Goal: Information Seeking & Learning: Learn about a topic

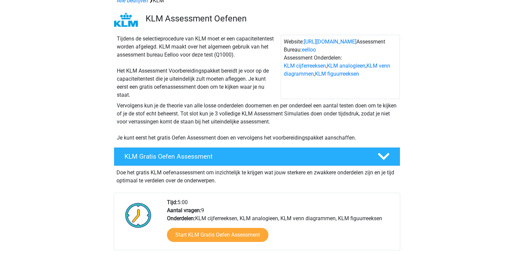
scroll to position [38, 0]
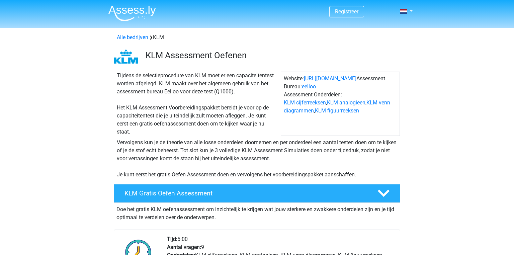
scroll to position [1, 0]
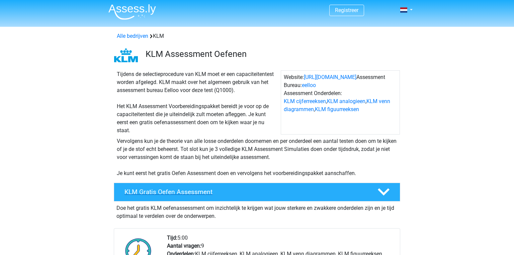
click at [226, 190] on h4 "KLM Gratis Oefen Assessment" at bounding box center [246, 192] width 242 height 8
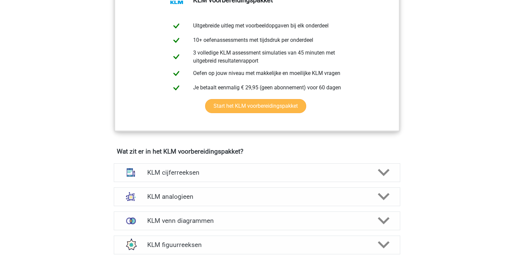
scroll to position [227, 0]
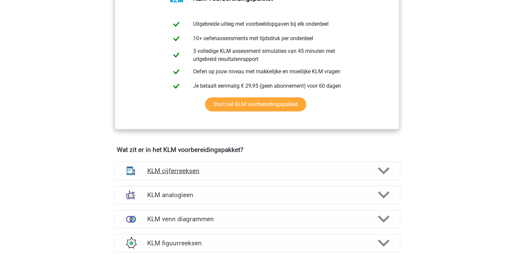
click at [237, 171] on h4 "KLM cijferreeksen" at bounding box center [256, 171] width 219 height 8
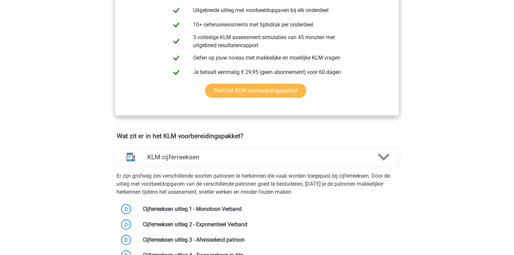
scroll to position [0, 0]
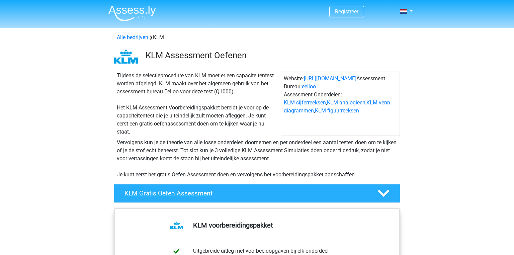
click at [130, 193] on h4 "KLM Gratis Oefen Assessment" at bounding box center [246, 194] width 242 height 8
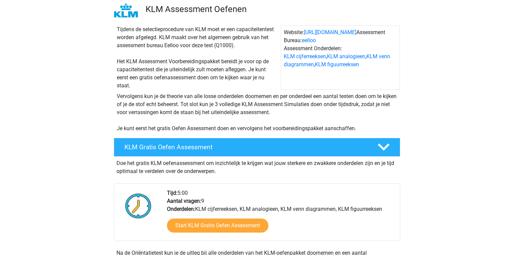
scroll to position [47, 0]
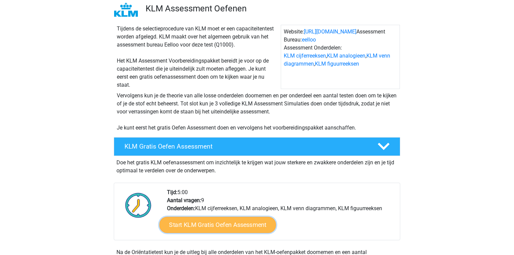
click at [210, 220] on link "Start KLM Gratis Oefen Assessment" at bounding box center [217, 225] width 117 height 16
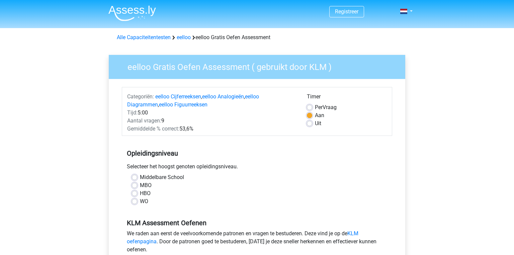
scroll to position [31, 0]
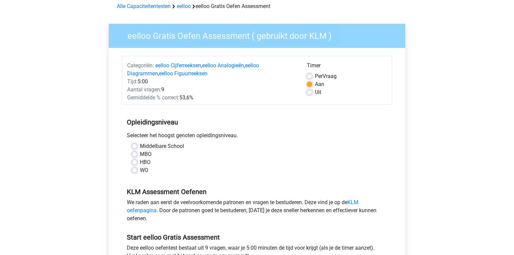
click at [134, 157] on div "MBO" at bounding box center [257, 154] width 250 height 8
click at [140, 152] on label "MBO" at bounding box center [146, 154] width 12 height 8
click at [136, 152] on input "MBO" at bounding box center [134, 153] width 5 height 7
radio input "true"
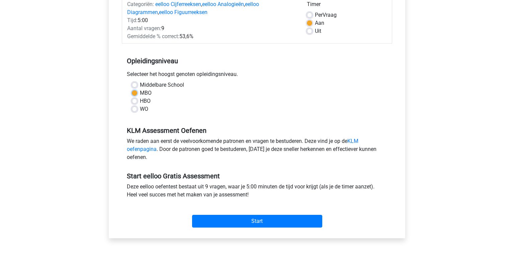
scroll to position [96, 0]
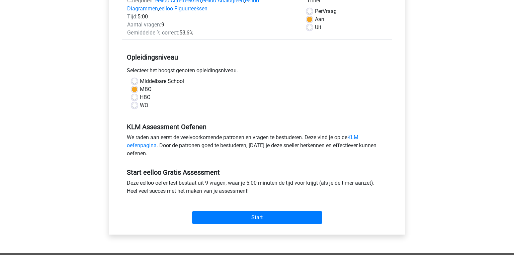
click at [223, 227] on div "Categoriën: eelloo Cijferreeksen , eelloo Analogieën , eelloo Diagrammen , eell…" at bounding box center [257, 109] width 287 height 252
click at [131, 143] on link "KLM oefenpagina" at bounding box center [243, 141] width 232 height 14
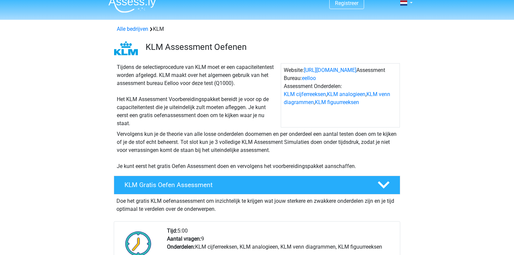
scroll to position [9, 0]
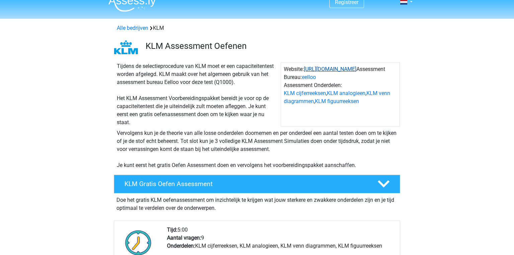
click at [327, 67] on link "https://www.klm.nl/" at bounding box center [330, 69] width 53 height 6
click at [313, 78] on link "eelloo" at bounding box center [309, 77] width 14 height 6
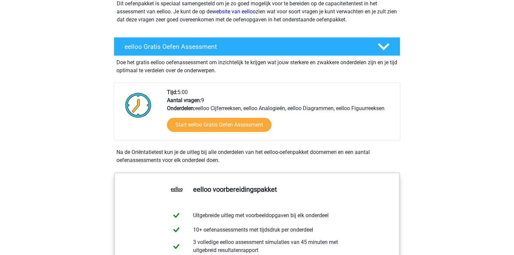
scroll to position [92, 0]
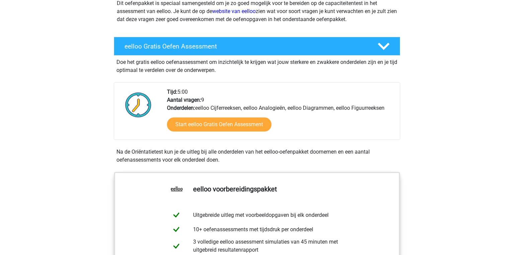
click at [241, 115] on div "Start eelloo Gratis Oefen Assessment" at bounding box center [281, 125] width 228 height 27
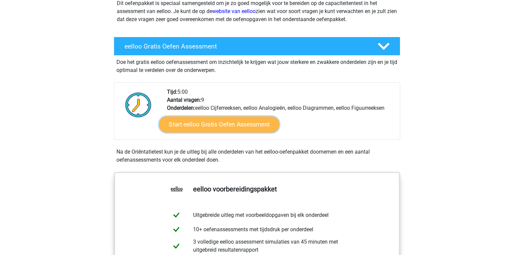
click at [241, 122] on link "Start eelloo Gratis Oefen Assessment" at bounding box center [219, 125] width 120 height 16
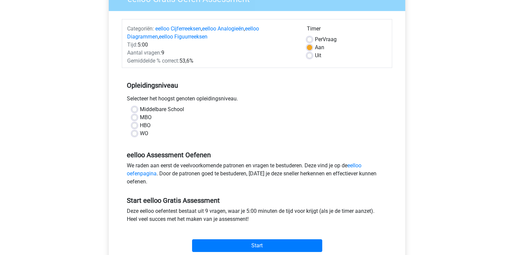
scroll to position [69, 0]
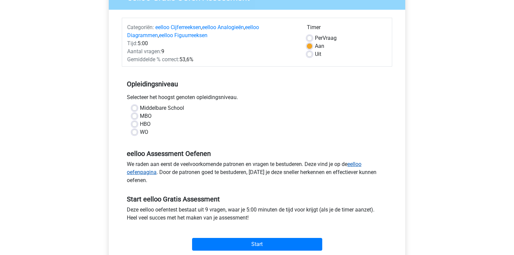
click at [355, 164] on link "eelloo oefenpagina" at bounding box center [244, 168] width 235 height 14
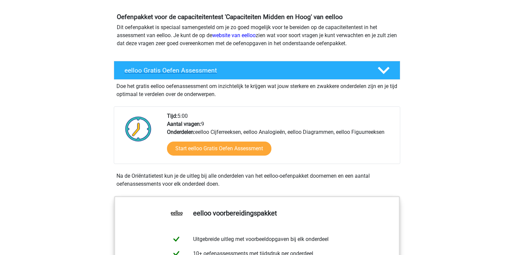
scroll to position [69, 0]
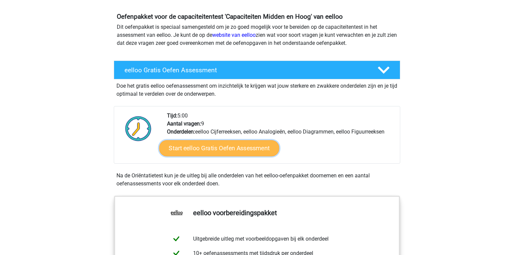
click at [236, 153] on link "Start eelloo Gratis Oefen Assessment" at bounding box center [219, 148] width 120 height 16
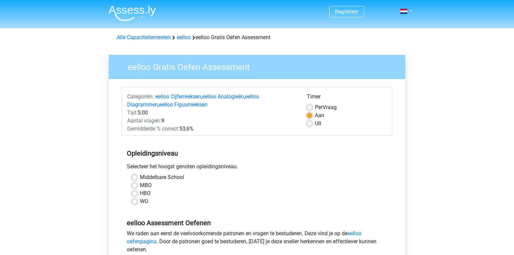
scroll to position [29, 0]
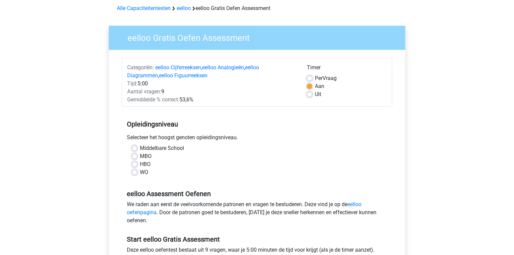
click at [138, 156] on div "MBO" at bounding box center [257, 156] width 250 height 8
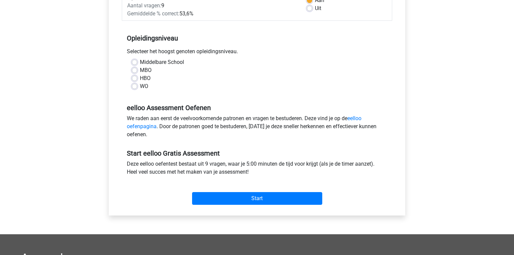
scroll to position [116, 0]
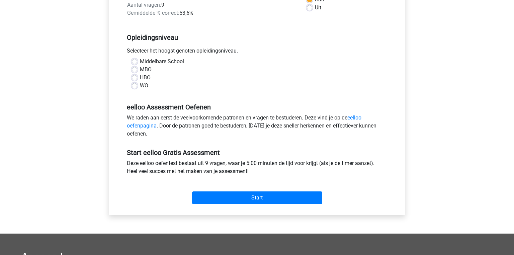
click at [140, 69] on label "MBO" at bounding box center [146, 70] width 12 height 8
click at [137, 69] on input "MBO" at bounding box center [134, 69] width 5 height 7
radio input "true"
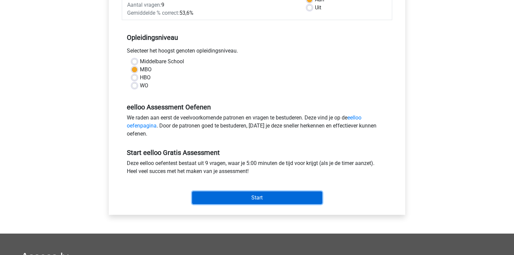
click at [206, 202] on input "Start" at bounding box center [257, 198] width 130 height 13
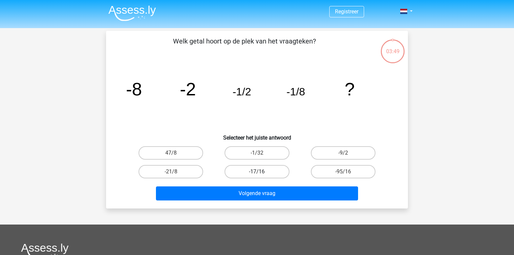
click at [246, 171] on label "-17/16" at bounding box center [257, 171] width 65 height 13
click at [257, 172] on input "-17/16" at bounding box center [259, 174] width 4 height 4
radio input "true"
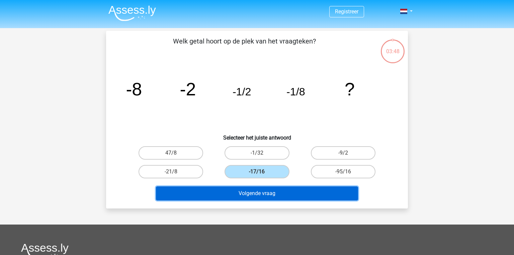
click at [245, 195] on button "Volgende vraag" at bounding box center [257, 194] width 203 height 14
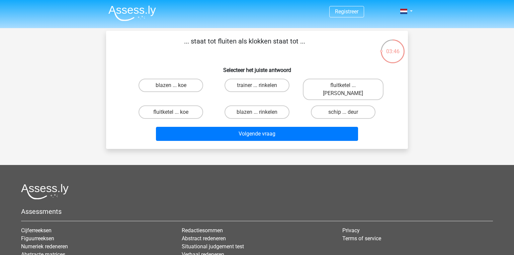
scroll to position [1, 0]
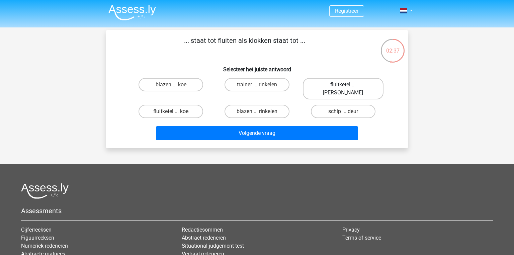
click at [340, 89] on label "fluitketel ... luiden" at bounding box center [343, 88] width 81 height 21
click at [343, 89] on input "fluitketel ... luiden" at bounding box center [345, 87] width 4 height 4
radio input "true"
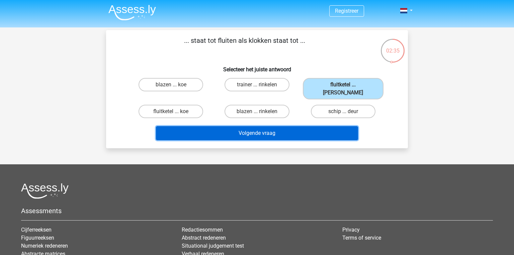
click at [285, 129] on button "Volgende vraag" at bounding box center [257, 133] width 203 height 14
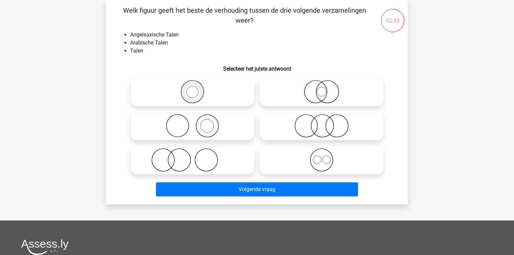
scroll to position [0, 0]
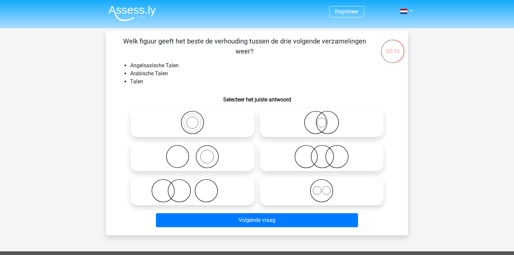
click at [309, 117] on icon at bounding box center [322, 122] width 119 height 23
click at [322, 117] on input "radio" at bounding box center [324, 117] width 4 height 4
radio input "true"
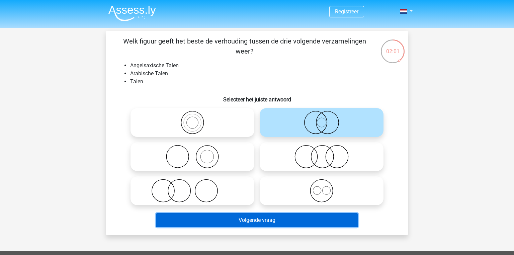
click at [229, 219] on button "Volgende vraag" at bounding box center [257, 220] width 203 height 14
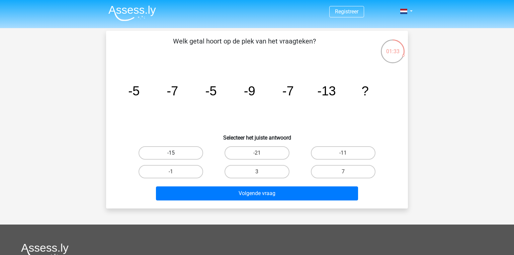
click at [185, 152] on label "-15" at bounding box center [171, 152] width 65 height 13
click at [175, 153] on input "-15" at bounding box center [173, 155] width 4 height 4
radio input "true"
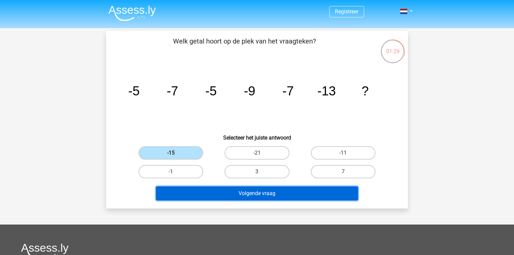
click at [211, 192] on button "Volgende vraag" at bounding box center [257, 194] width 203 height 14
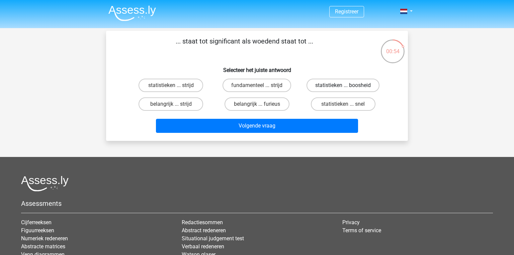
click at [331, 88] on label "statistieken ... boosheid" at bounding box center [343, 85] width 73 height 13
click at [343, 88] on input "statistieken ... boosheid" at bounding box center [345, 87] width 4 height 4
radio input "true"
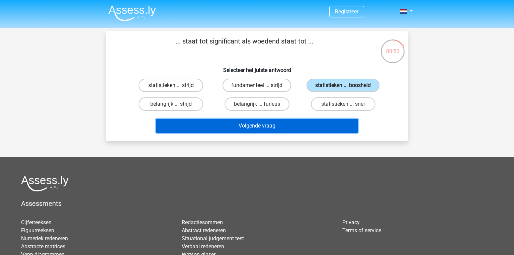
click at [304, 127] on button "Volgende vraag" at bounding box center [257, 126] width 203 height 14
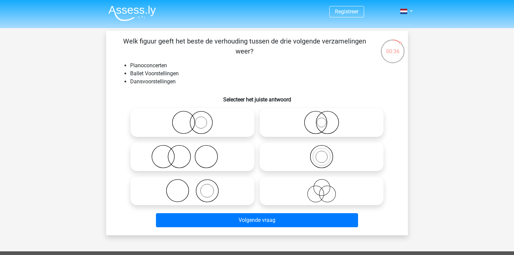
click at [193, 147] on icon at bounding box center [192, 156] width 119 height 23
click at [193, 149] on input "radio" at bounding box center [195, 151] width 4 height 4
radio input "true"
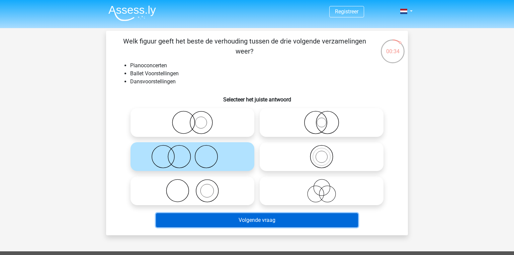
click at [213, 221] on button "Volgende vraag" at bounding box center [257, 220] width 203 height 14
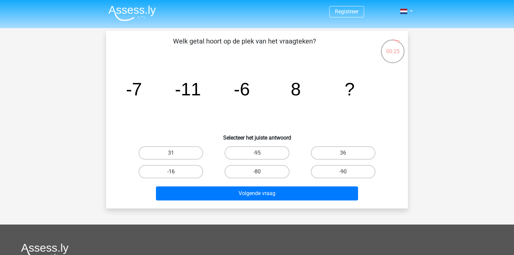
click at [182, 171] on label "-16" at bounding box center [171, 171] width 65 height 13
click at [175, 172] on input "-16" at bounding box center [173, 174] width 4 height 4
radio input "true"
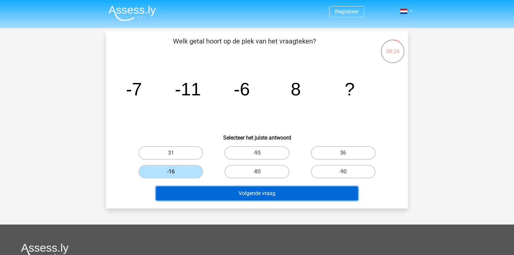
click at [197, 200] on button "Volgende vraag" at bounding box center [257, 194] width 203 height 14
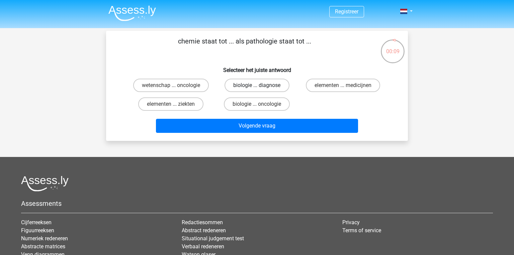
click at [235, 86] on label "biologie ... diagnose" at bounding box center [257, 85] width 65 height 13
click at [257, 86] on input "biologie ... diagnose" at bounding box center [259, 87] width 4 height 4
radio input "true"
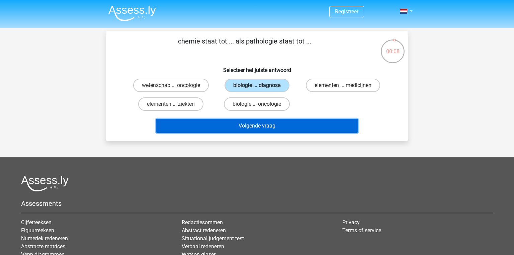
click at [240, 125] on button "Volgende vraag" at bounding box center [257, 126] width 203 height 14
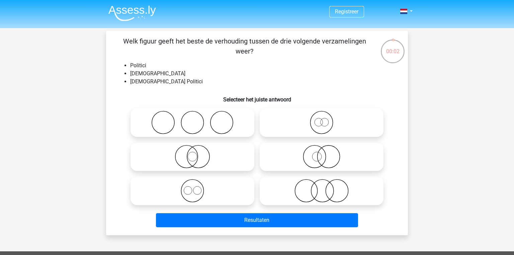
click at [349, 116] on icon at bounding box center [322, 122] width 119 height 23
click at [326, 116] on input "radio" at bounding box center [324, 117] width 4 height 4
radio input "true"
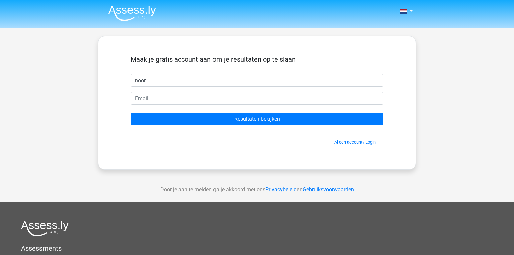
type input "noor"
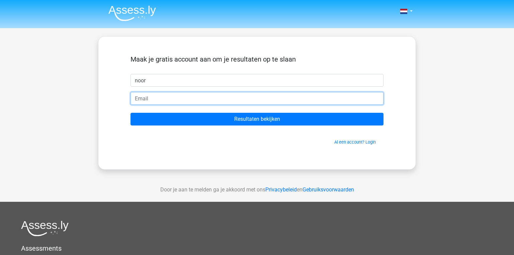
click at [228, 101] on input "email" at bounding box center [257, 98] width 253 height 13
type input "[EMAIL_ADDRESS][DOMAIN_NAME]"
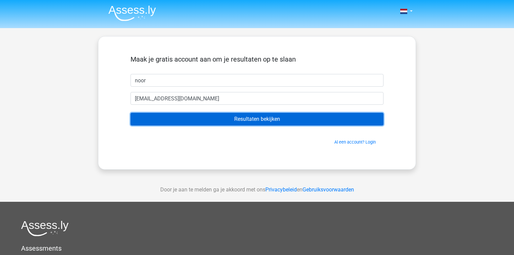
click at [226, 117] on input "Resultaten bekijken" at bounding box center [257, 119] width 253 height 13
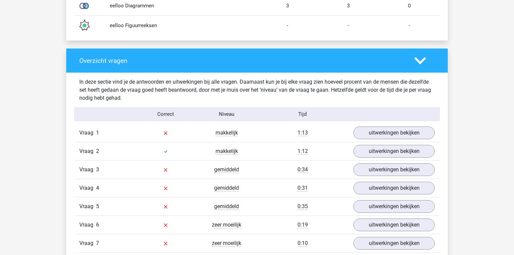
scroll to position [642, 0]
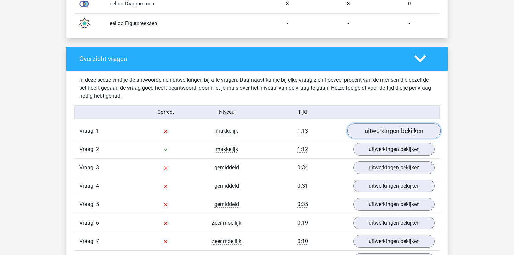
click at [389, 133] on link "uitwerkingen bekijken" at bounding box center [394, 131] width 93 height 15
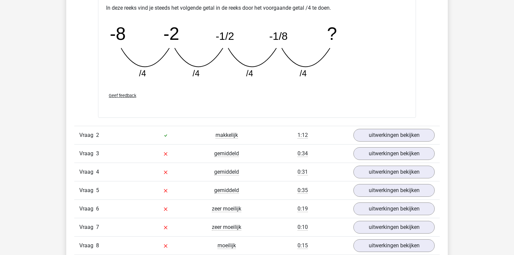
scroll to position [949, 0]
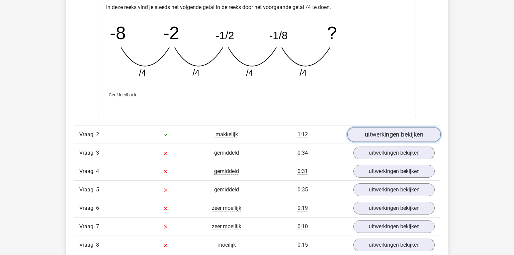
click at [371, 129] on link "uitwerkingen bekijken" at bounding box center [394, 134] width 93 height 15
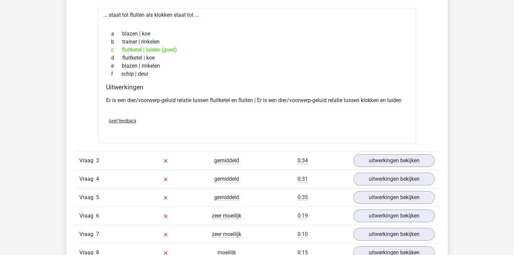
scroll to position [1094, 0]
click at [388, 156] on link "uitwerkingen bekijken" at bounding box center [394, 160] width 93 height 15
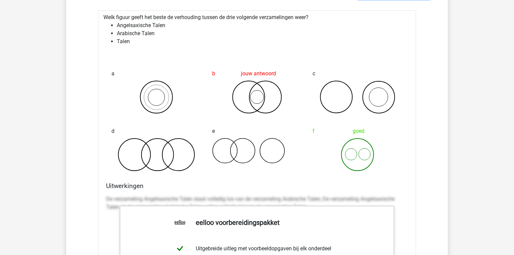
scroll to position [1262, 0]
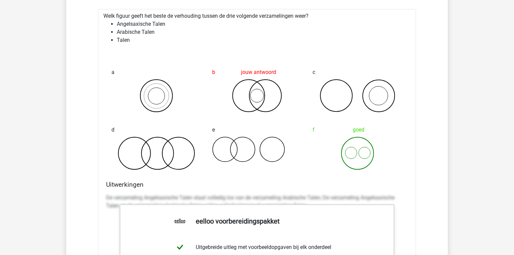
click at [131, 194] on p "De verzameling Angelsaxische Talen staat volledig los van de verzameling Arabis…" at bounding box center [257, 202] width 302 height 16
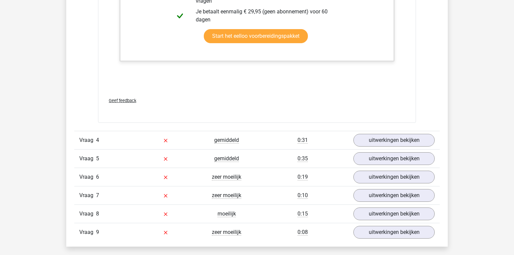
scroll to position [1562, 0]
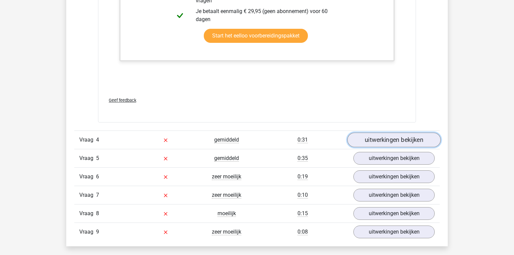
click at [369, 141] on link "uitwerkingen bekijken" at bounding box center [394, 140] width 93 height 15
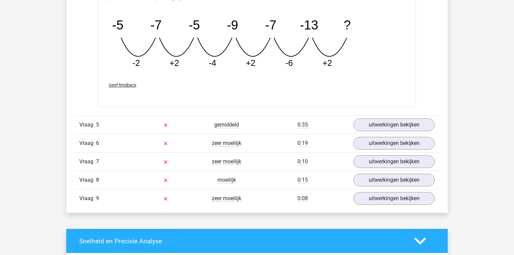
scroll to position [1905, 0]
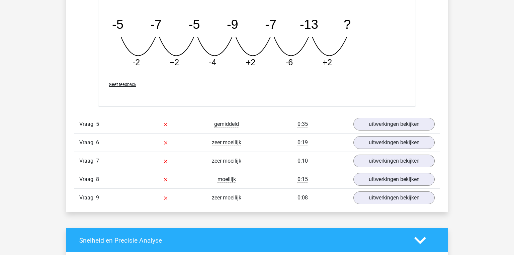
click at [377, 115] on div "Vraag 5 gemiddeld 0:35 uitwerkingen bekijken" at bounding box center [257, 124] width 366 height 18
click at [378, 124] on link "uitwerkingen bekijken" at bounding box center [394, 124] width 93 height 15
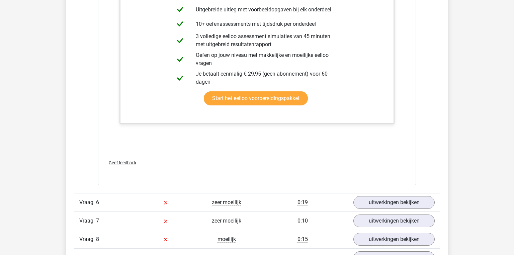
scroll to position [2225, 0]
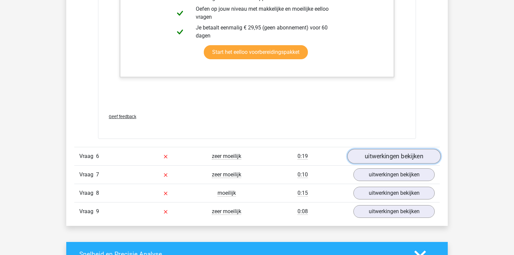
click at [384, 153] on link "uitwerkingen bekijken" at bounding box center [394, 156] width 93 height 15
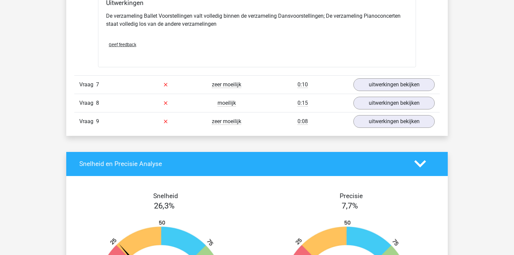
scroll to position [2571, 0]
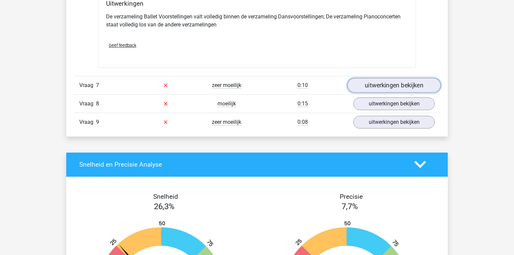
click at [367, 89] on link "uitwerkingen bekijken" at bounding box center [394, 85] width 93 height 15
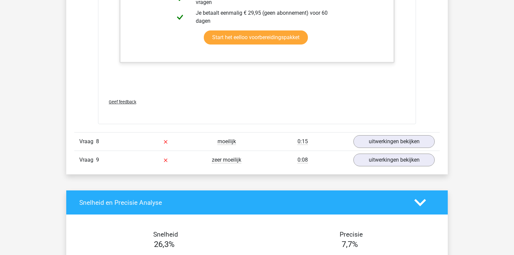
scroll to position [2942, 0]
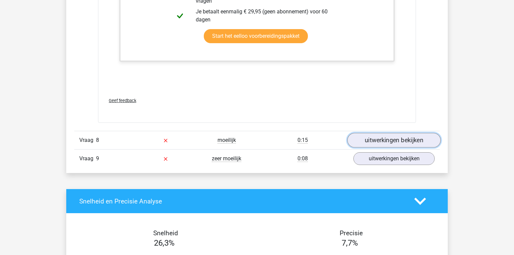
click at [372, 142] on link "uitwerkingen bekijken" at bounding box center [394, 140] width 93 height 15
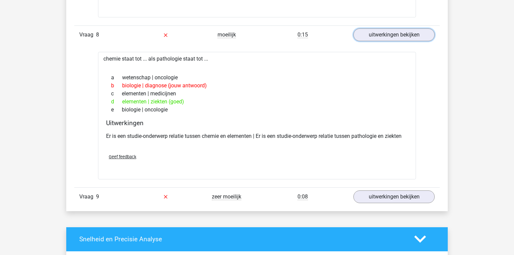
scroll to position [3047, 0]
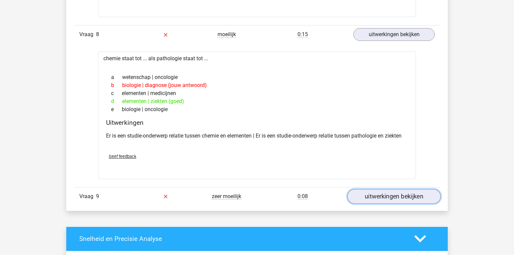
click at [376, 195] on link "uitwerkingen bekijken" at bounding box center [394, 196] width 93 height 15
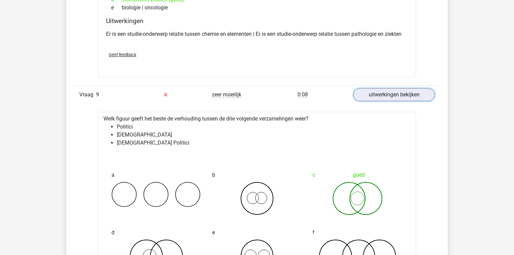
scroll to position [3150, 0]
